Goal: Information Seeking & Learning: Learn about a topic

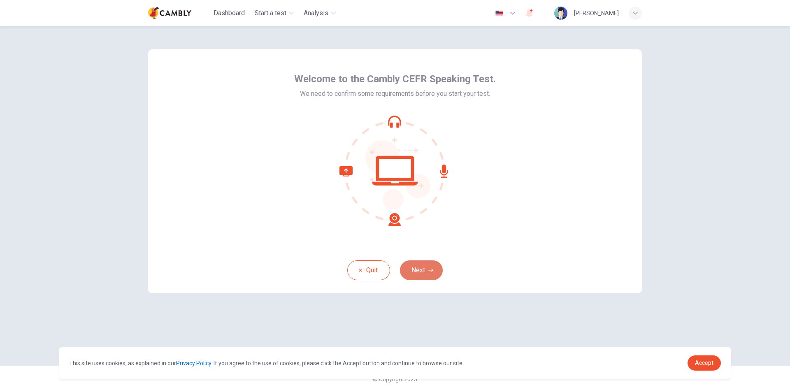
click at [426, 269] on button "Next" at bounding box center [421, 270] width 43 height 20
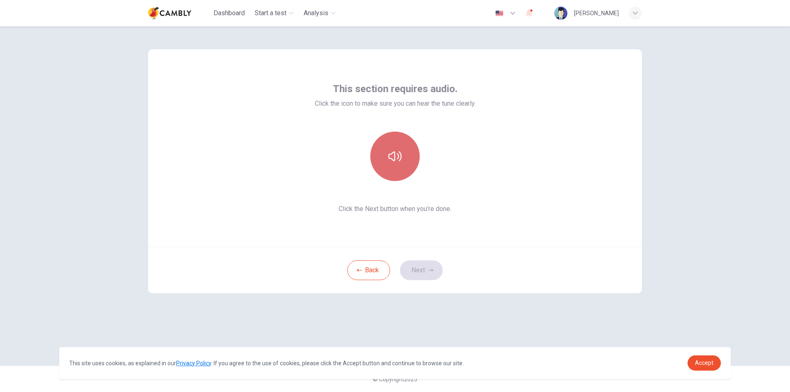
click at [401, 160] on button "button" at bounding box center [394, 156] width 49 height 49
click at [391, 155] on icon "button" at bounding box center [394, 156] width 13 height 13
click at [428, 266] on button "Next" at bounding box center [421, 270] width 43 height 20
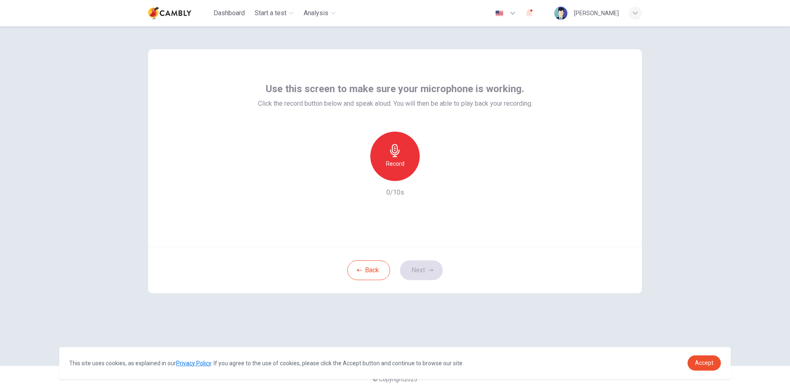
click at [390, 155] on icon "button" at bounding box center [394, 150] width 13 height 13
click at [430, 268] on icon "button" at bounding box center [430, 270] width 5 height 5
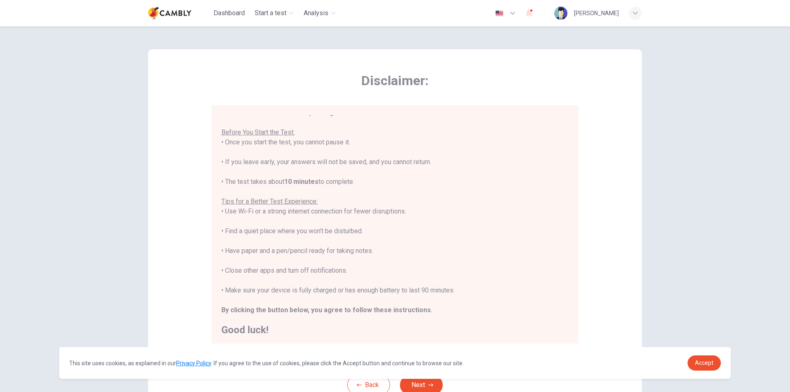
scroll to position [9, 0]
click at [700, 358] on link "Accept" at bounding box center [703, 362] width 33 height 15
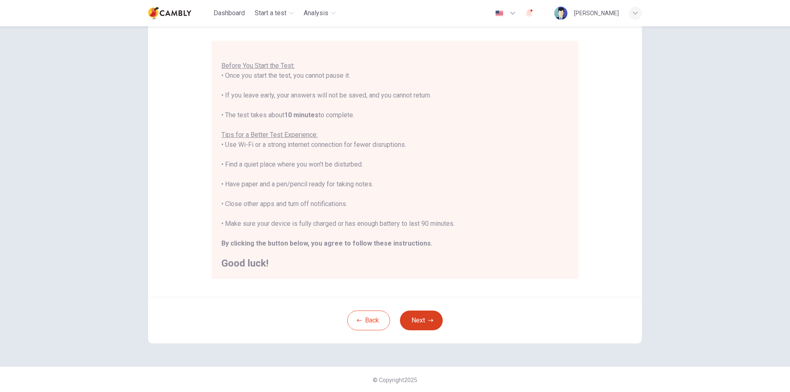
scroll to position [65, 0]
click at [417, 317] on button "Next" at bounding box center [421, 320] width 43 height 20
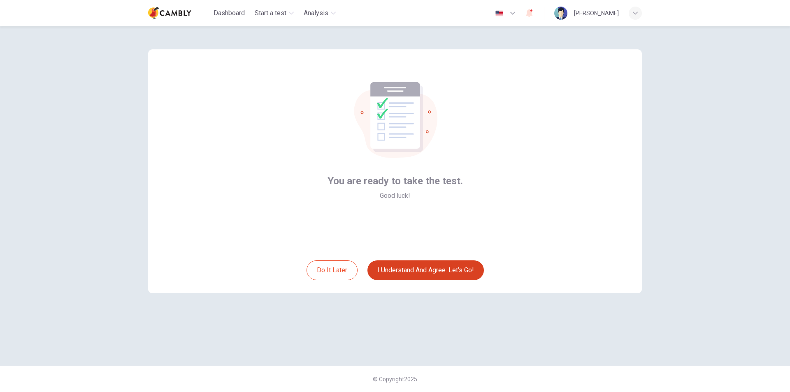
click at [461, 271] on button "I understand and agree. Let’s go!" at bounding box center [425, 270] width 116 height 20
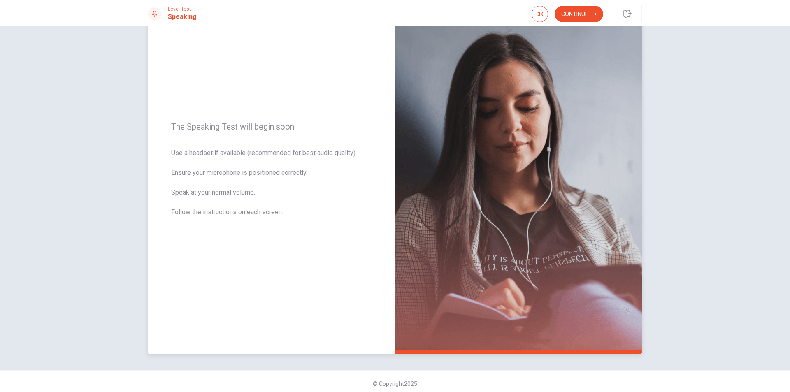
scroll to position [52, 0]
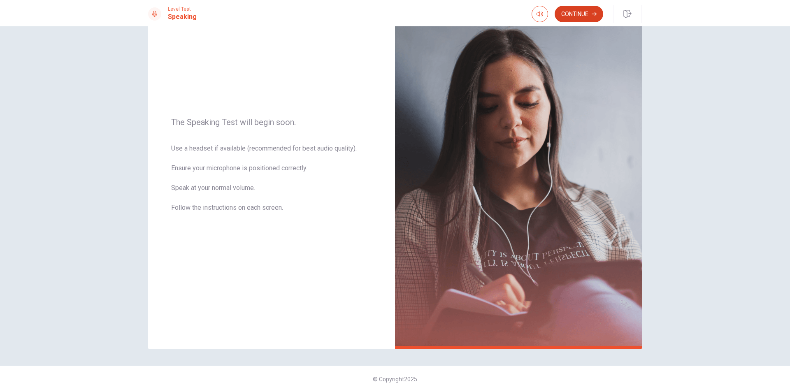
click at [565, 16] on button "Continue" at bounding box center [578, 14] width 49 height 16
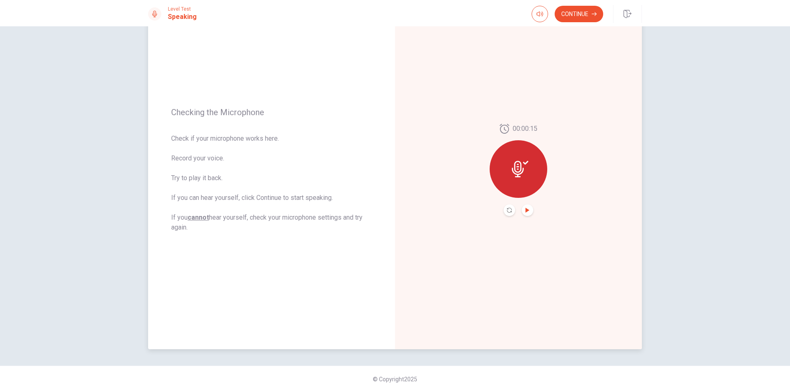
click at [526, 211] on icon "Play Audio" at bounding box center [527, 210] width 5 height 5
click at [584, 16] on button "Continue" at bounding box center [578, 14] width 49 height 16
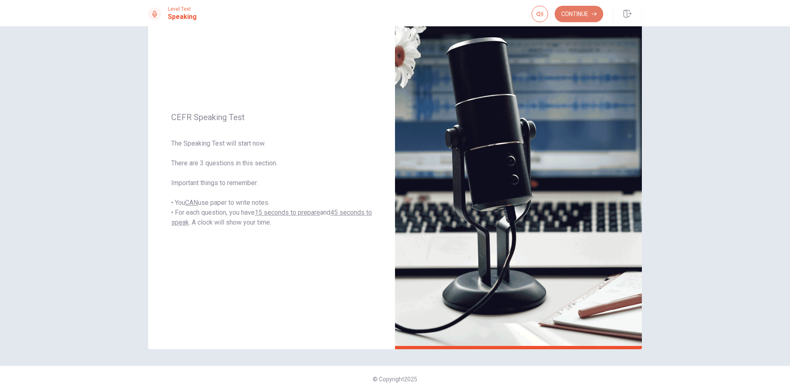
click at [581, 14] on button "Continue" at bounding box center [578, 14] width 49 height 16
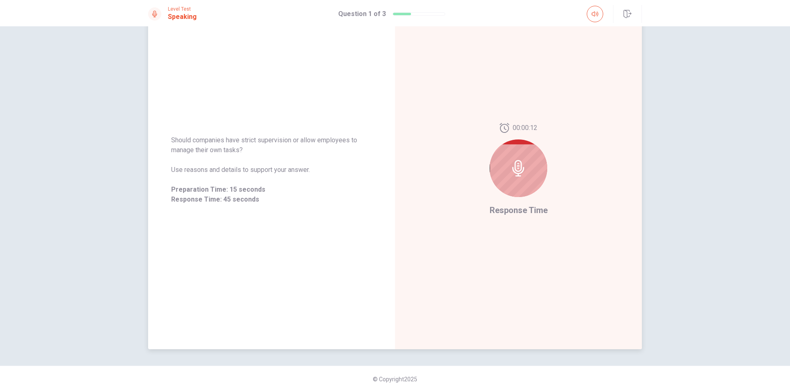
click at [537, 170] on div at bounding box center [518, 168] width 58 height 58
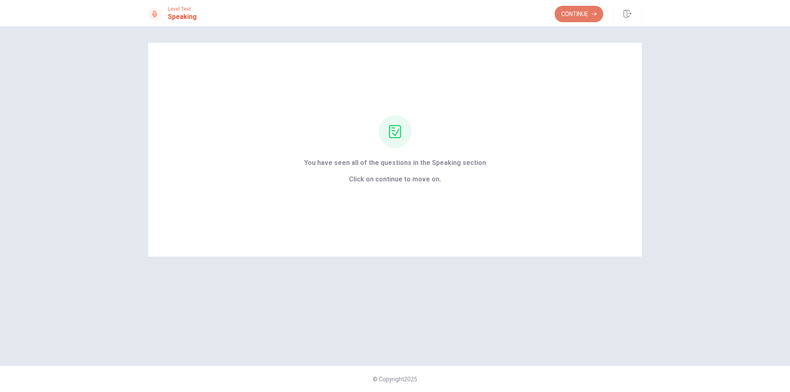
click at [565, 17] on button "Continue" at bounding box center [578, 14] width 49 height 16
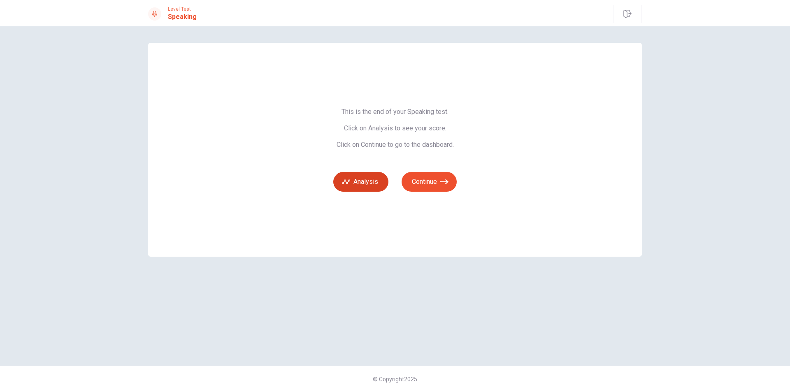
click at [375, 180] on button "Analysis" at bounding box center [360, 182] width 55 height 20
